Goal: Transaction & Acquisition: Purchase product/service

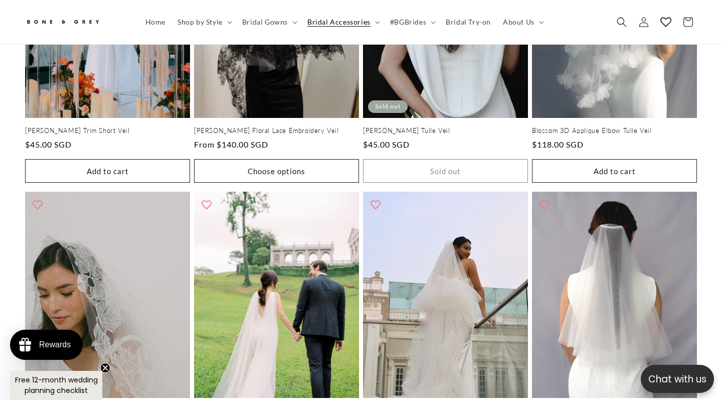
scroll to position [567, 0]
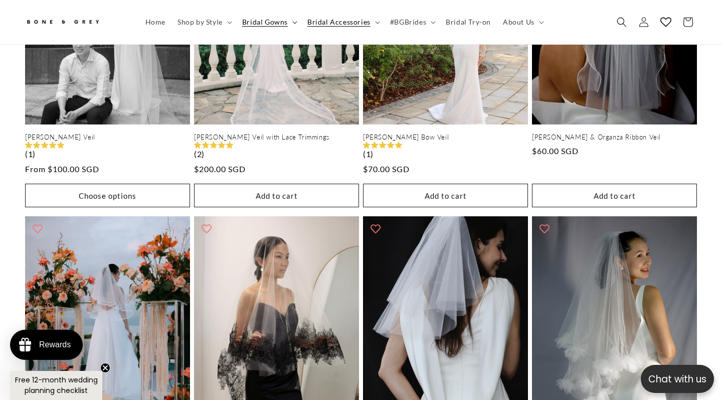
click at [275, 21] on span "Bridal Gowns" at bounding box center [265, 22] width 46 height 9
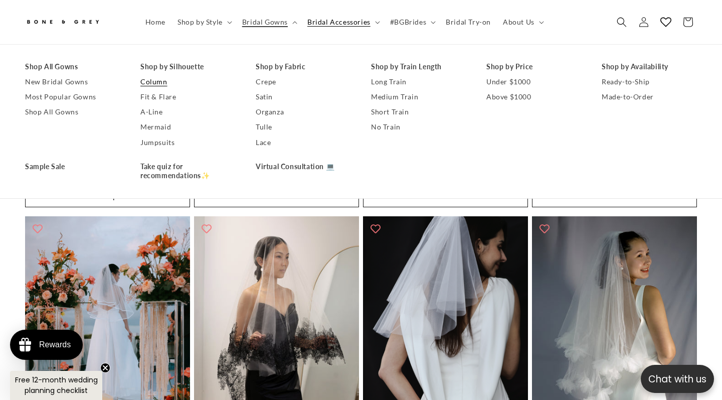
scroll to position [0, 0]
click at [158, 99] on link "Fit & Flare" at bounding box center [187, 96] width 95 height 15
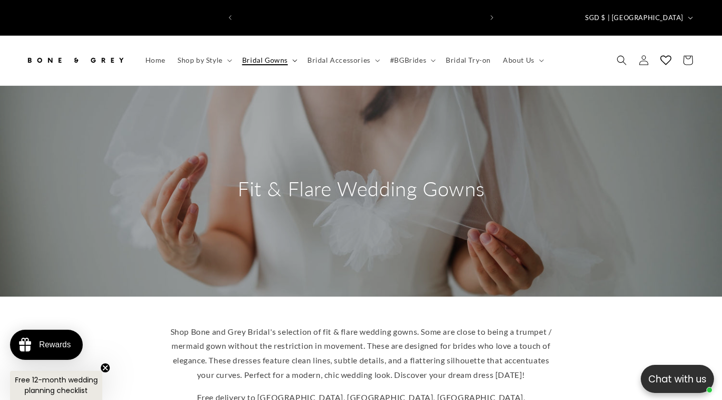
scroll to position [0, 244]
click at [271, 53] on summary "Bridal Gowns" at bounding box center [268, 60] width 65 height 21
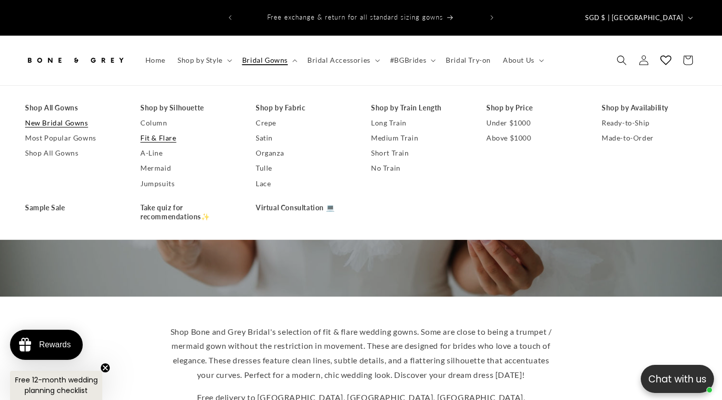
click at [67, 115] on link "New Bridal Gowns" at bounding box center [72, 122] width 95 height 15
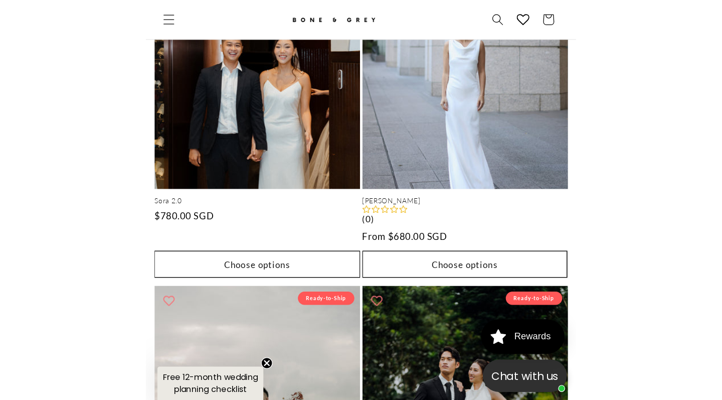
scroll to position [0, 244]
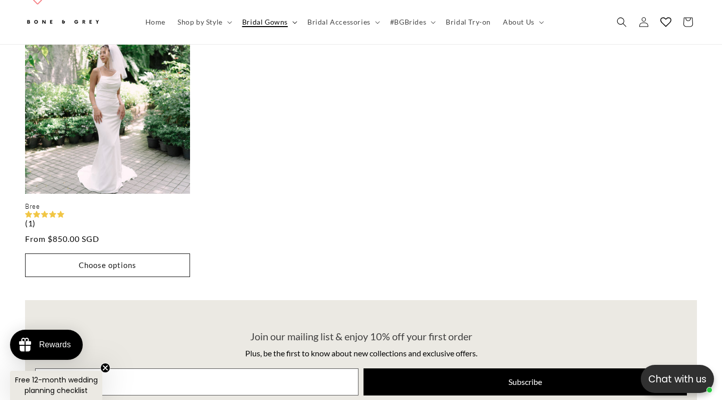
click at [294, 23] on icon at bounding box center [294, 22] width 5 height 3
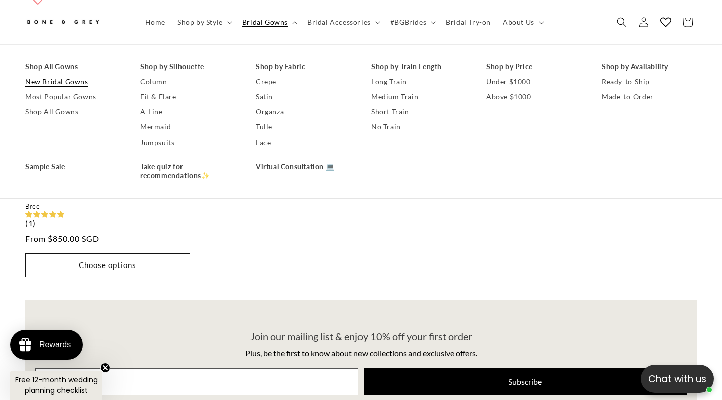
scroll to position [0, 487]
click at [67, 106] on link "Shop All Gowns" at bounding box center [72, 112] width 95 height 15
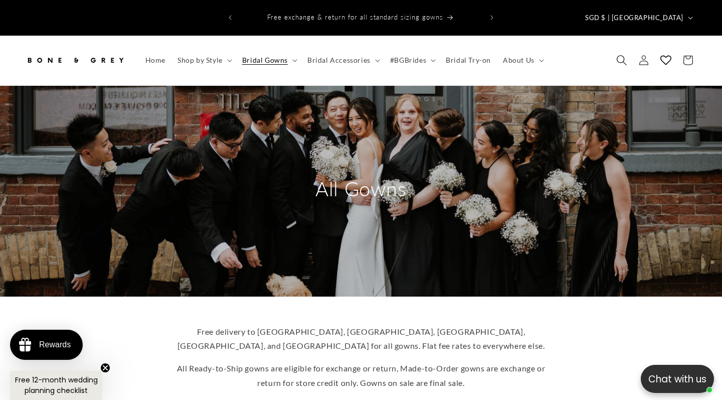
click at [618, 49] on span "Search" at bounding box center [622, 60] width 22 height 22
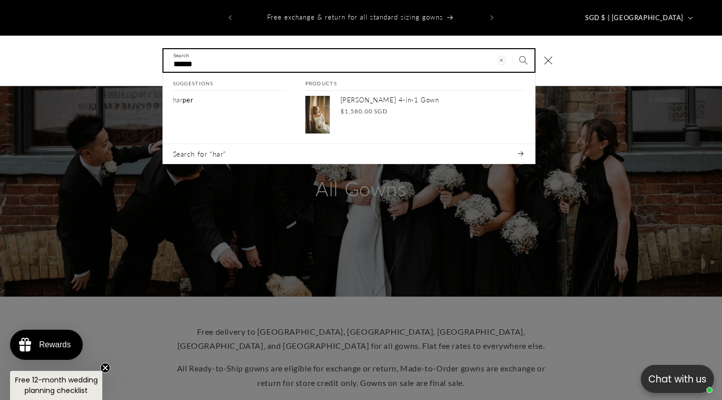
type input "******"
click at [523, 49] on button "Search" at bounding box center [524, 60] width 22 height 22
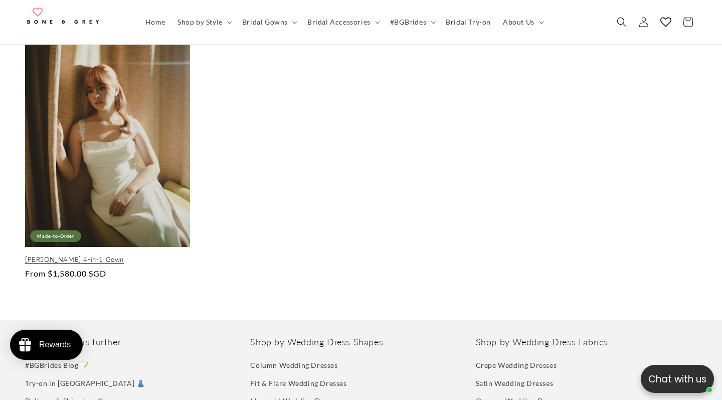
scroll to position [232, 0]
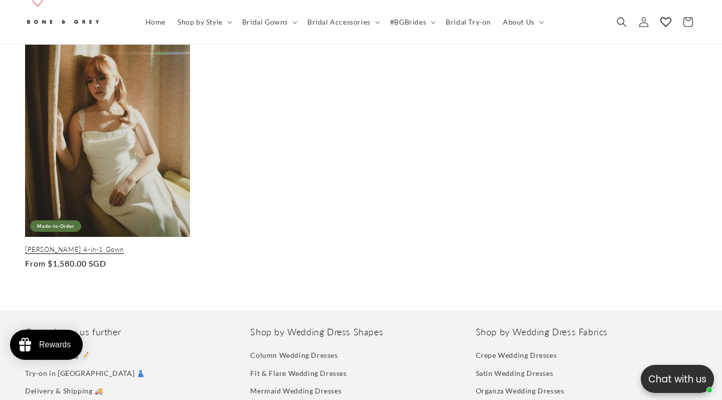
click at [117, 141] on body "x by Timesact" at bounding box center [361, 265] width 722 height 995
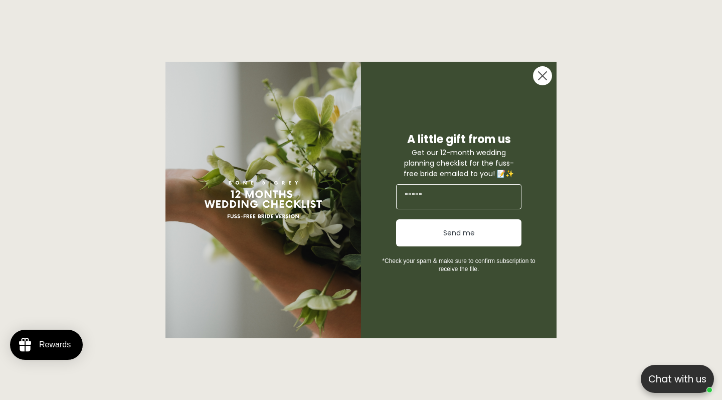
click at [543, 73] on circle "Close dialog" at bounding box center [542, 75] width 19 height 19
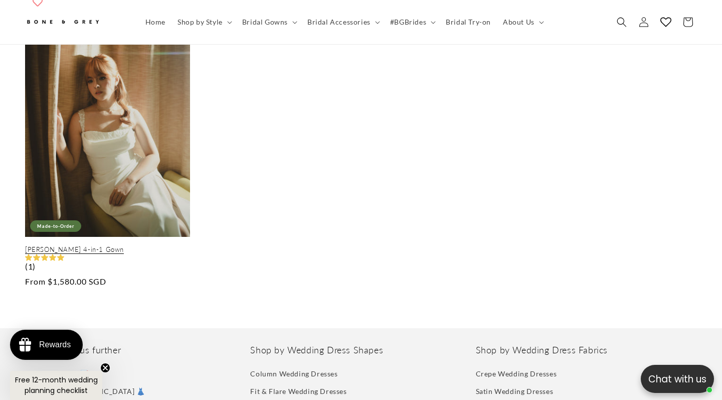
click at [151, 245] on link "[PERSON_NAME] 4-in-1 Gown" at bounding box center [107, 249] width 165 height 9
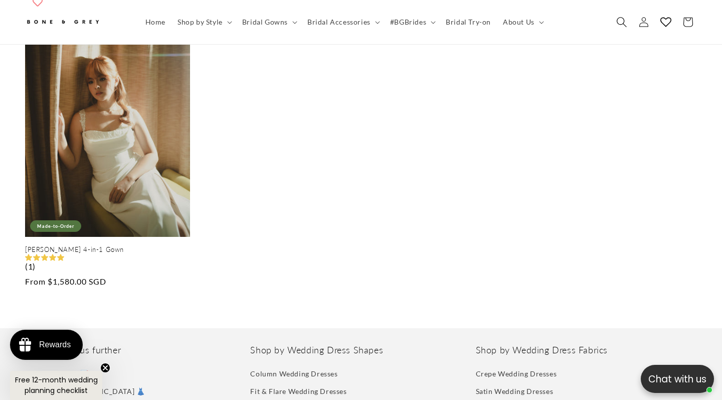
click at [621, 26] on icon "Search" at bounding box center [621, 22] width 11 height 11
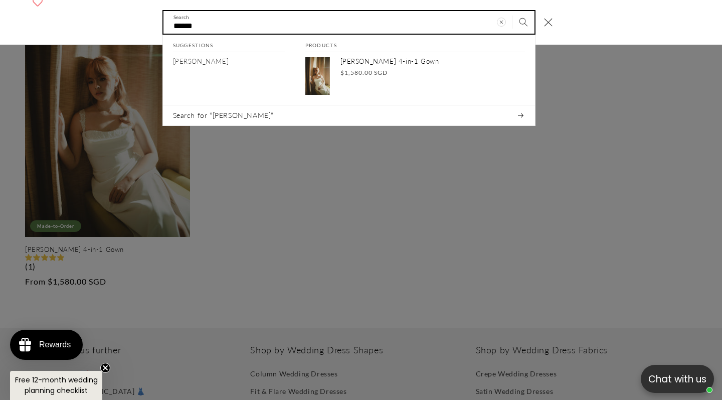
scroll to position [0, 487]
type input "*"
type input "**"
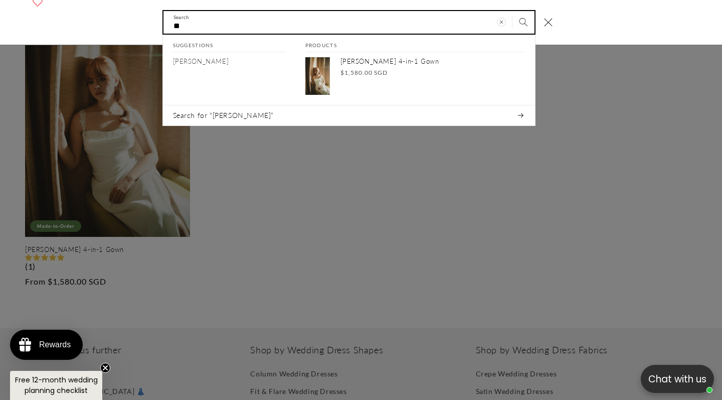
type input "***"
type input "****"
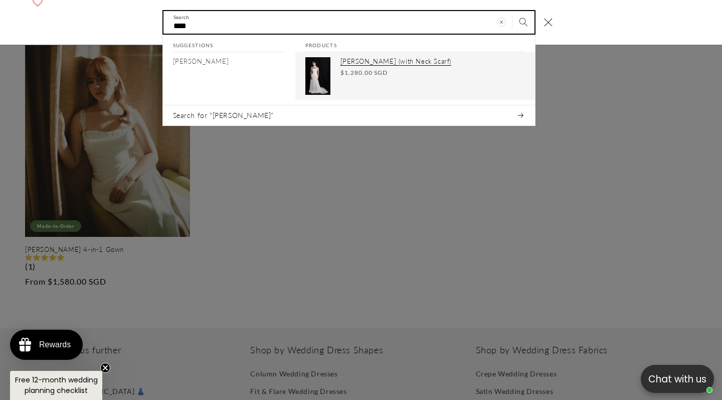
type input "****"
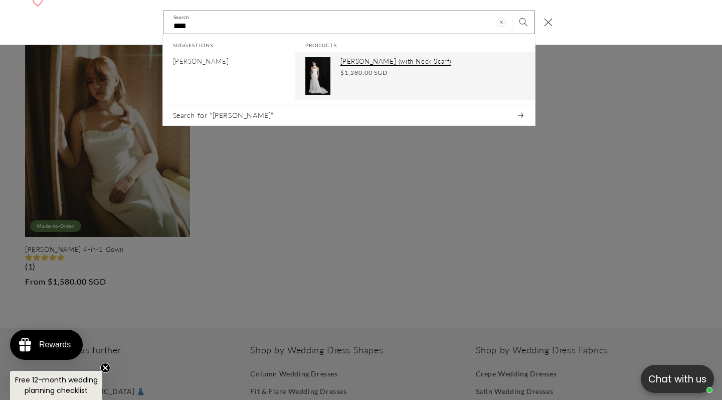
click at [418, 72] on div "Regular price $1,280.00 SGD Regular price Sale price $1,280.00 SGD Unit price /…" at bounding box center [433, 72] width 185 height 9
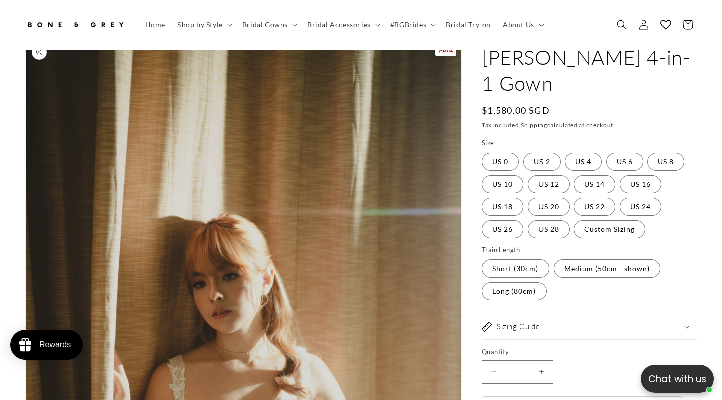
scroll to position [131, 0]
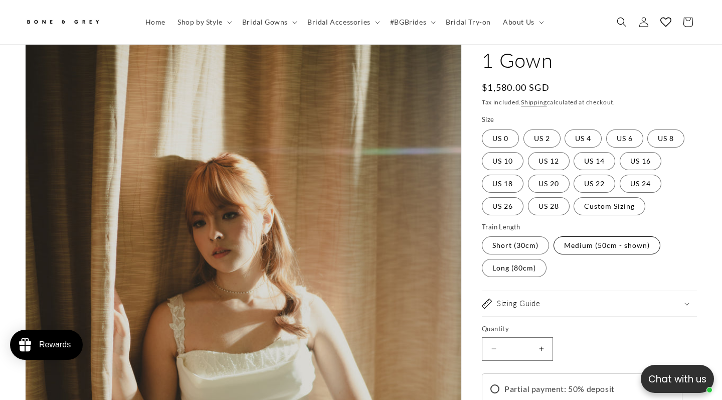
click at [614, 236] on label "Medium (50cm - shown) Variant sold out or unavailable" at bounding box center [607, 245] width 107 height 18
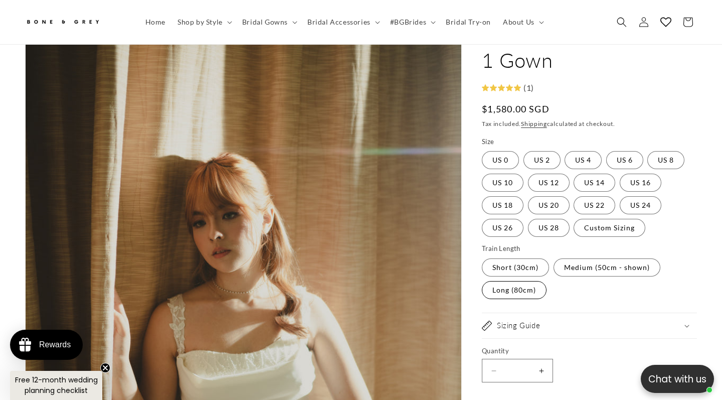
click at [506, 281] on label "Long (80cm) Variant sold out or unavailable" at bounding box center [514, 290] width 65 height 18
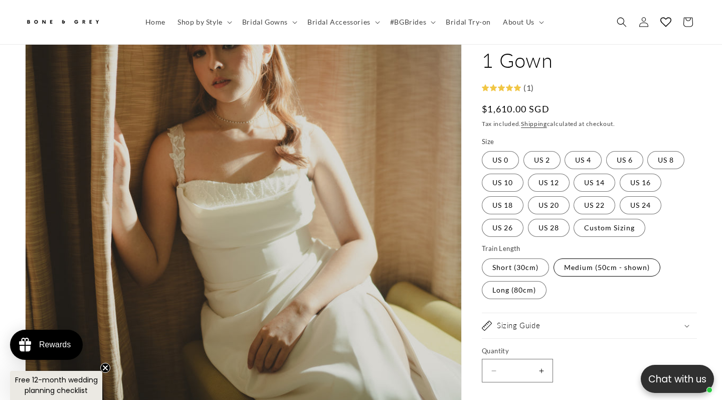
scroll to position [0, 244]
click at [585, 258] on label "Medium (50cm - shown) Variant sold out or unavailable" at bounding box center [607, 267] width 107 height 18
click at [519, 244] on legend "Train Length" at bounding box center [502, 249] width 40 height 10
click at [519, 258] on label "Short (30cm) Variant sold out or unavailable" at bounding box center [515, 267] width 67 height 18
click at [538, 197] on label "US 20 Variant sold out or unavailable" at bounding box center [549, 206] width 42 height 18
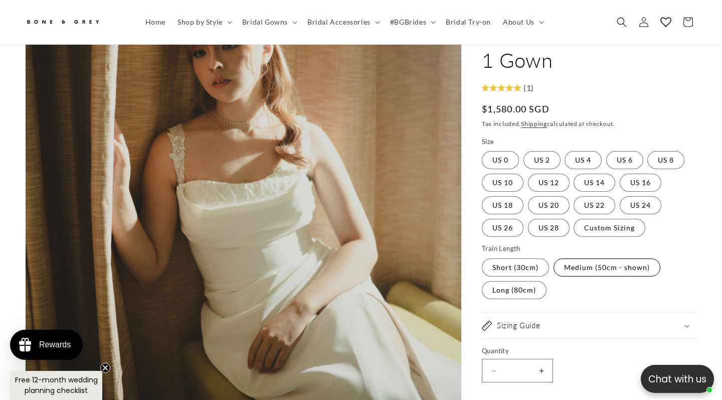
click at [564, 258] on label "Medium (50cm - shown) Variant sold out or unavailable" at bounding box center [607, 267] width 107 height 18
click at [581, 151] on label "US 4 Variant sold out or unavailable" at bounding box center [583, 160] width 37 height 18
click at [546, 174] on label "US 12 Variant sold out or unavailable" at bounding box center [549, 183] width 42 height 18
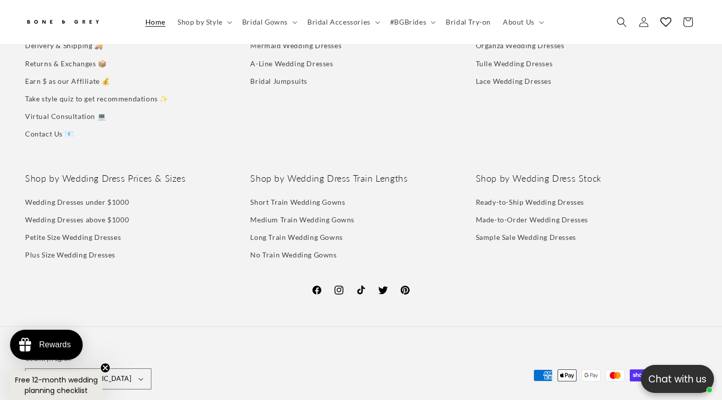
scroll to position [0, 487]
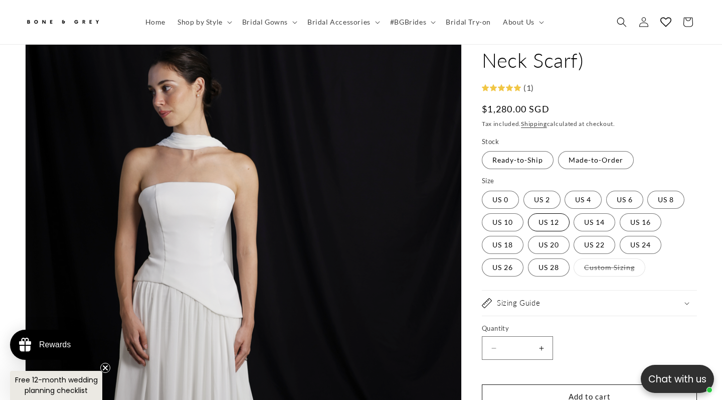
scroll to position [154, 0]
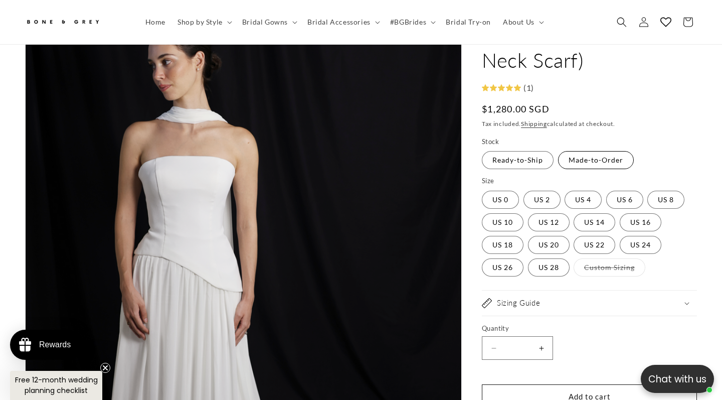
click at [599, 151] on label "Made-to-Order Variant sold out or unavailable" at bounding box center [596, 160] width 76 height 18
click at [603, 258] on label "Custom Sizing Variant sold out or unavailable" at bounding box center [610, 267] width 72 height 18
click at [583, 298] on div "Sizing Guide" at bounding box center [589, 303] width 215 height 10
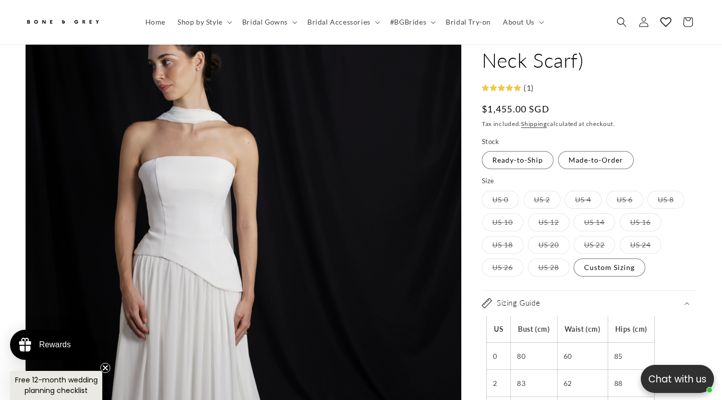
click at [583, 298] on div "Sizing Guide" at bounding box center [589, 303] width 215 height 10
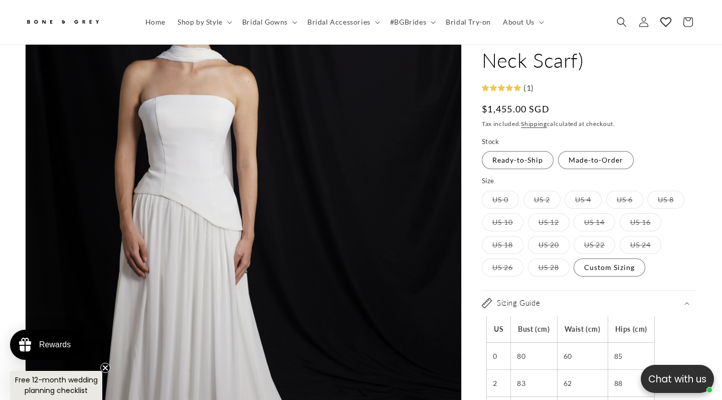
scroll to position [192, 0]
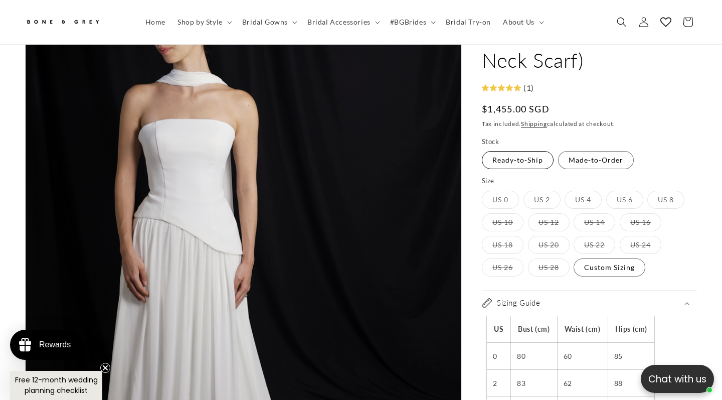
click at [516, 151] on label "Ready-to-Ship Variant sold out or unavailable" at bounding box center [518, 160] width 72 height 18
click at [548, 186] on fieldset "Size US 0 Variant sold out or unavailable US 2 Variant sold out or unavailable …" at bounding box center [589, 227] width 215 height 101
click at [549, 213] on label "US 12 Variant sold out or unavailable" at bounding box center [549, 222] width 42 height 18
click at [579, 191] on label "US 4 Variant sold out or unavailable" at bounding box center [583, 200] width 37 height 18
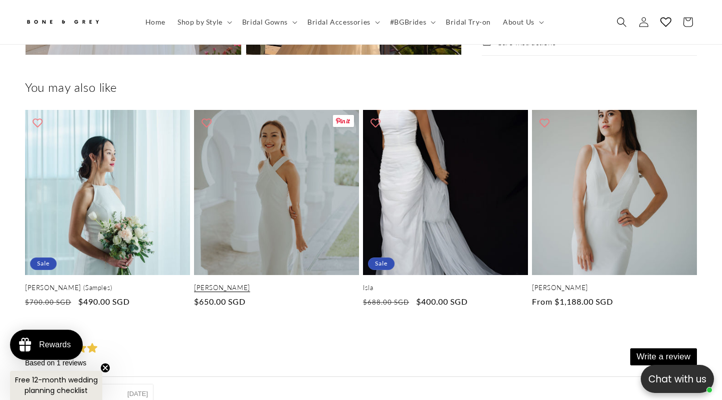
scroll to position [3004, 0]
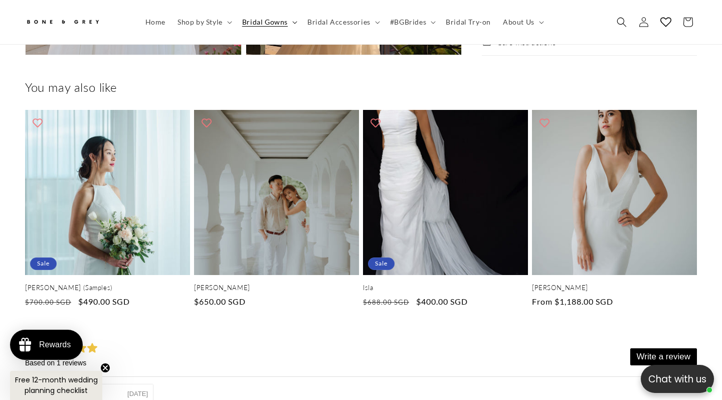
click at [276, 25] on span "Bridal Gowns" at bounding box center [265, 22] width 46 height 9
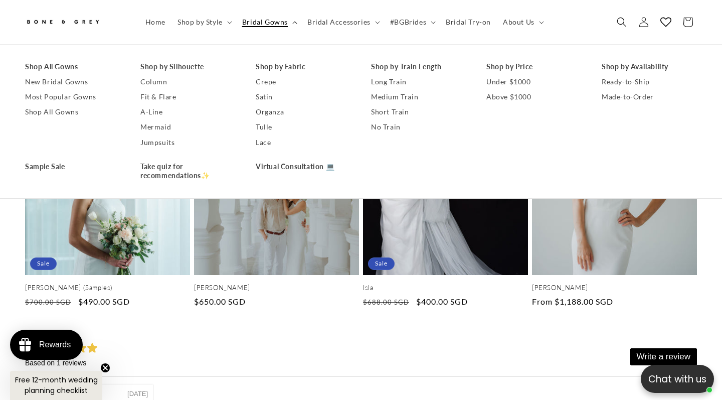
scroll to position [0, 487]
click at [526, 81] on link "Under $1000" at bounding box center [533, 81] width 95 height 15
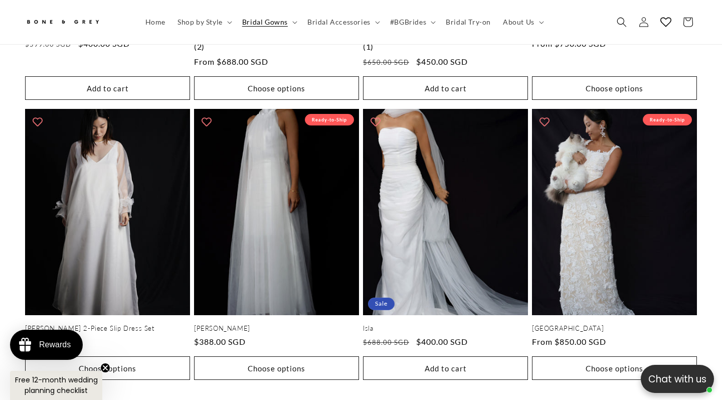
scroll to position [0, 487]
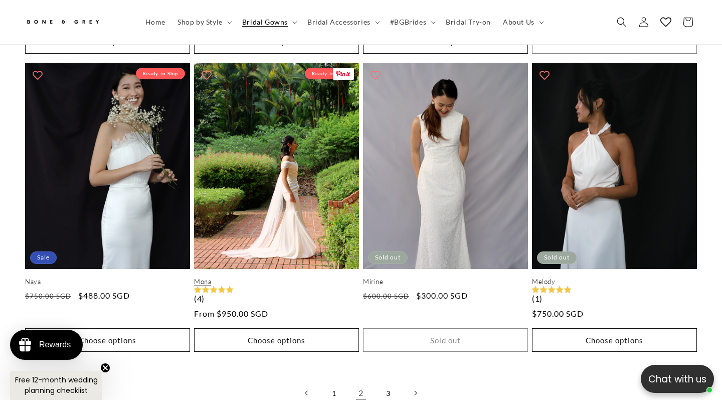
scroll to position [0, 244]
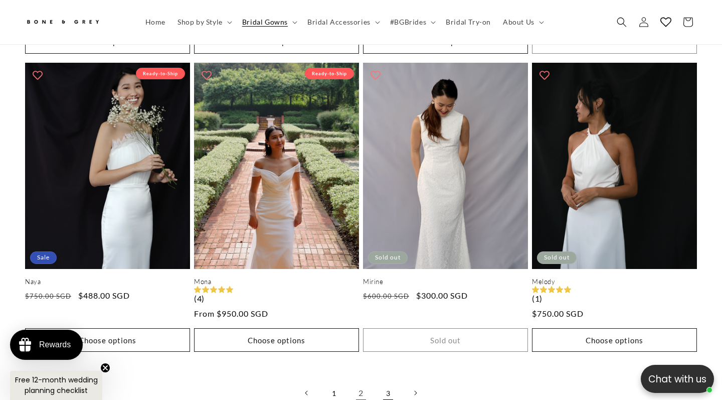
click at [378, 382] on link "3" at bounding box center [388, 393] width 22 height 22
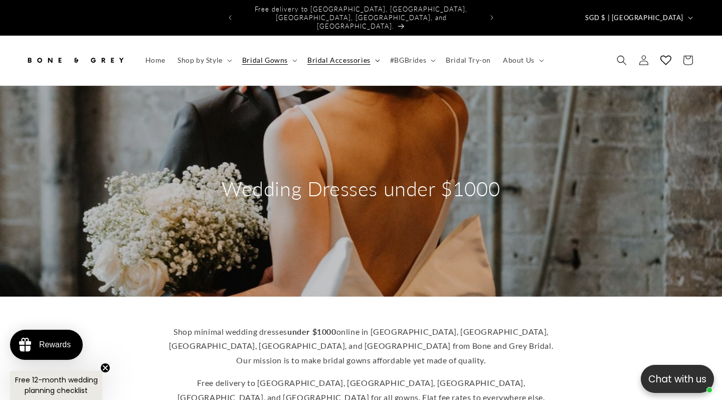
click at [380, 50] on summary "Bridal Accessories" at bounding box center [342, 60] width 83 height 21
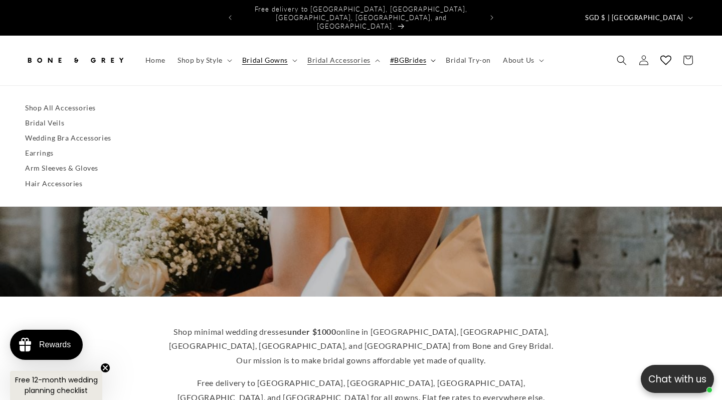
click at [408, 56] on span "#BGBrides" at bounding box center [408, 60] width 36 height 9
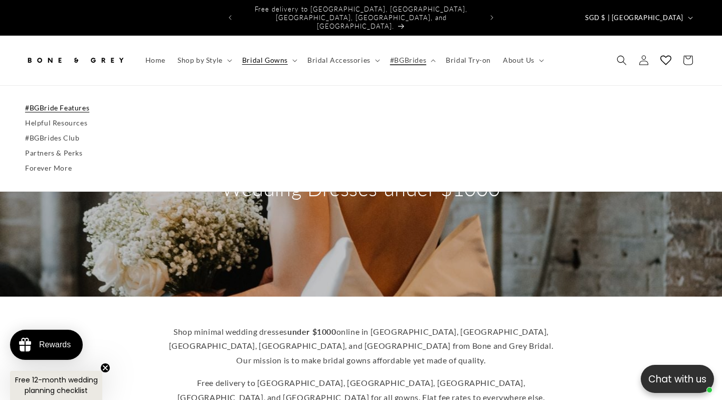
click at [79, 100] on link "#BGBride Features" at bounding box center [361, 107] width 672 height 15
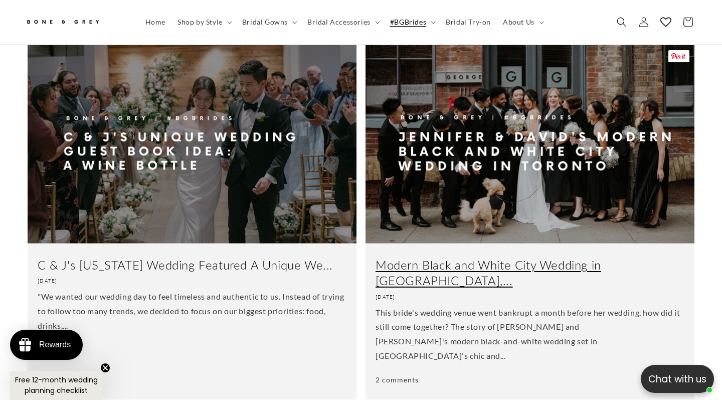
scroll to position [2028, 0]
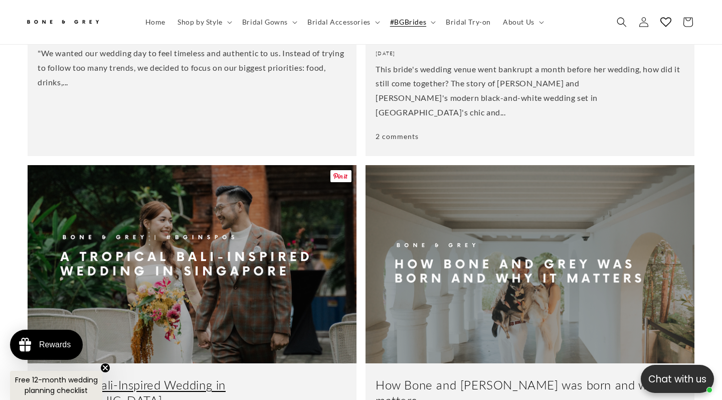
click at [240, 377] on link "A Tropical Bali-Inspired Wedding in [GEOGRAPHIC_DATA]" at bounding box center [192, 392] width 309 height 31
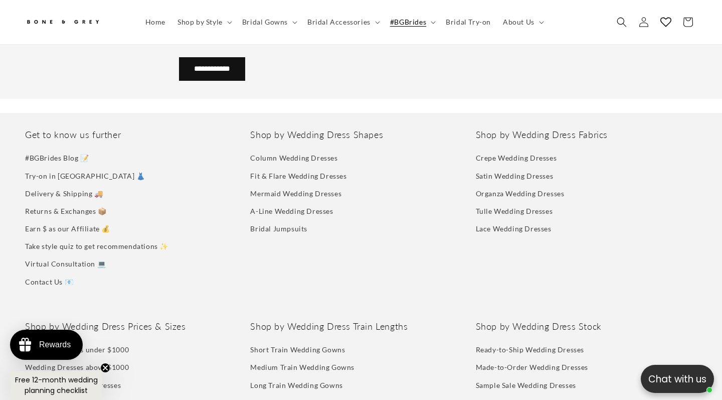
scroll to position [5222, 0]
